Goal: Information Seeking & Learning: Learn about a topic

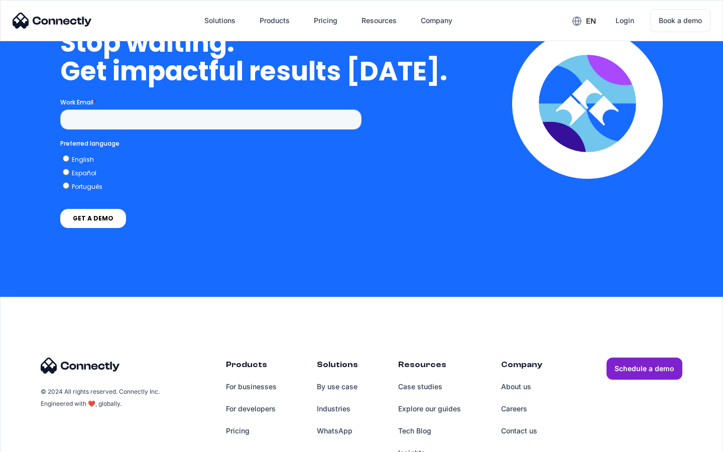
scroll to position [4129, 0]
